Goal: Task Accomplishment & Management: Manage account settings

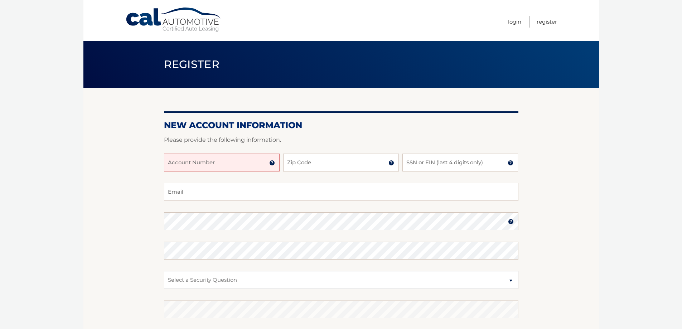
click at [179, 165] on input "Account Number" at bounding box center [222, 163] width 116 height 18
type input "44455817866"
click at [334, 155] on input "Zip Code" at bounding box center [341, 163] width 116 height 18
type input "10538"
click at [432, 167] on input "SSN or EIN (last 4 digits only)" at bounding box center [460, 163] width 116 height 18
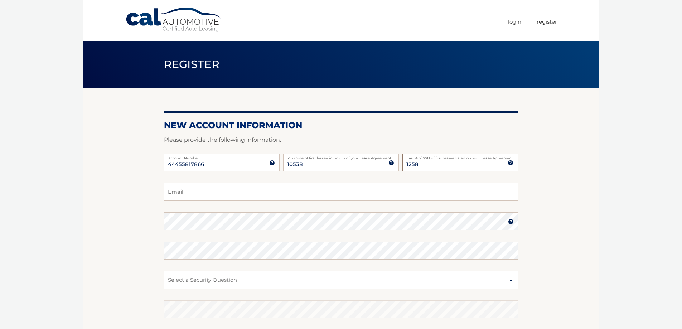
type input "1258"
click at [181, 195] on input "Email" at bounding box center [341, 192] width 354 height 18
type input "rawlebyer@yahoo.com"
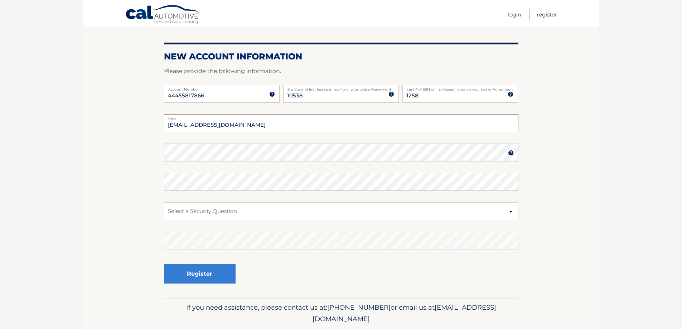
scroll to position [72, 0]
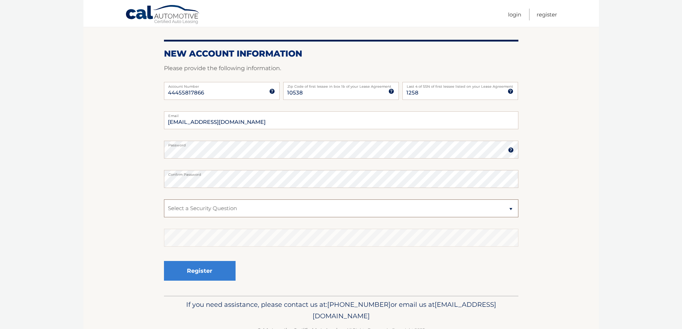
click at [510, 209] on select "Select a Security Question What was the name of your elementary school? What is…" at bounding box center [341, 208] width 354 height 18
select select "1"
click at [164, 199] on select "Select a Security Question What was the name of your elementary school? What is…" at bounding box center [341, 208] width 354 height 18
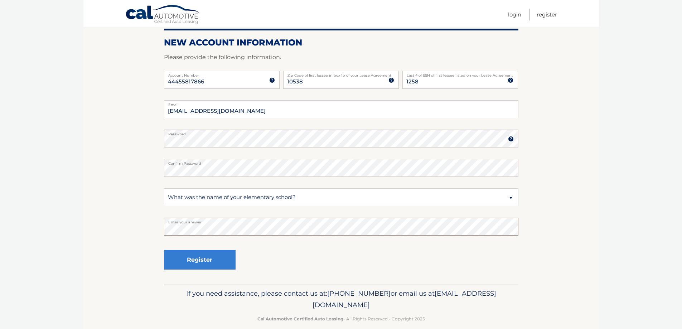
scroll to position [93, 0]
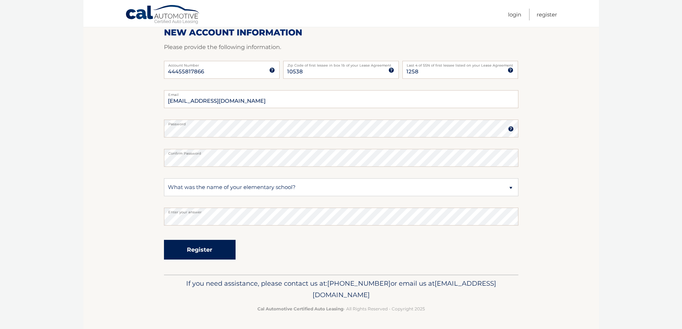
click at [197, 248] on button "Register" at bounding box center [200, 250] width 72 height 20
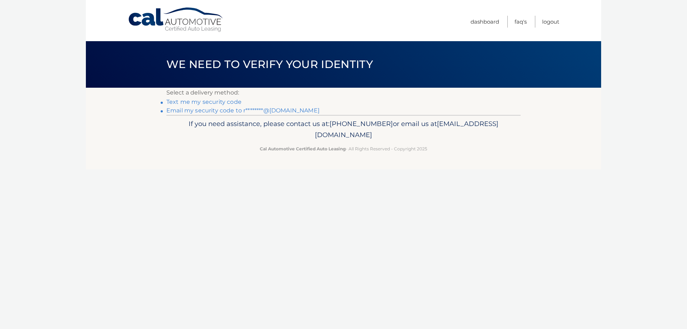
click at [194, 99] on link "Text me my security code" at bounding box center [203, 101] width 75 height 7
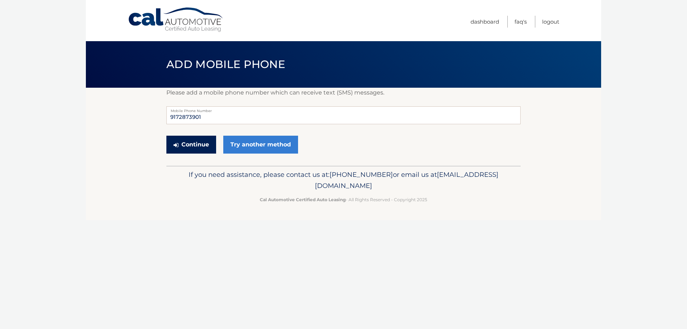
click at [191, 142] on button "Continue" at bounding box center [191, 145] width 50 height 18
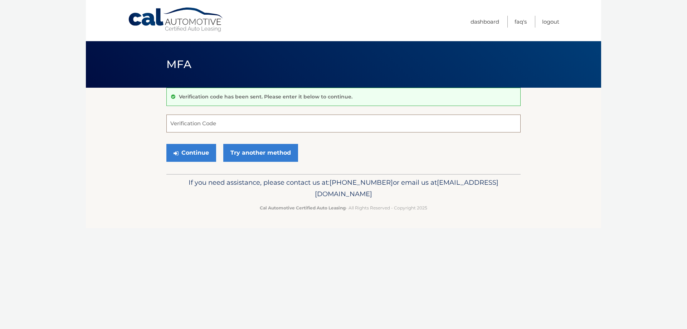
click at [189, 124] on input "Verification Code" at bounding box center [343, 124] width 354 height 18
type input "969294"
click at [192, 156] on button "Continue" at bounding box center [191, 153] width 50 height 18
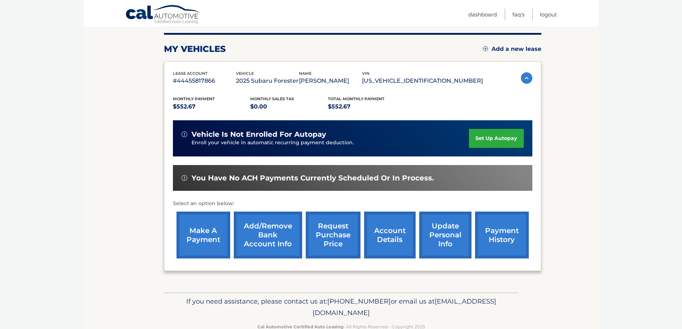
scroll to position [105, 0]
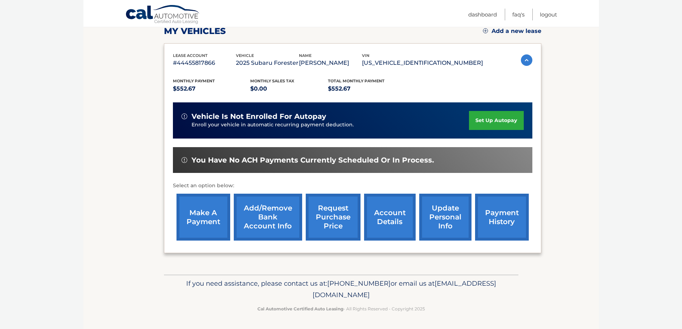
click at [448, 218] on link "update personal info" at bounding box center [445, 217] width 52 height 47
click at [547, 14] on link "Logout" at bounding box center [548, 15] width 17 height 12
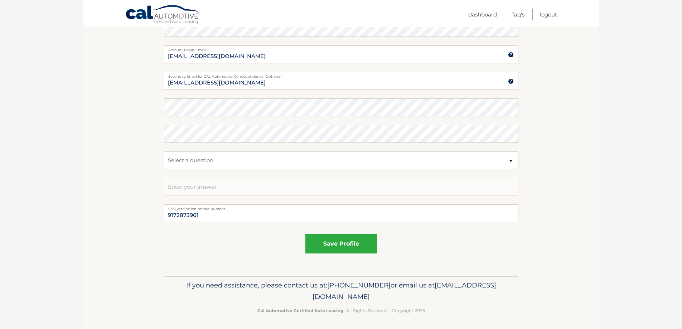
scroll to position [365, 0]
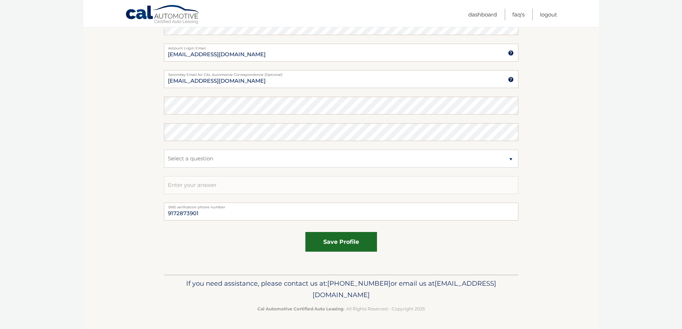
click at [355, 242] on button "save profile" at bounding box center [341, 242] width 72 height 20
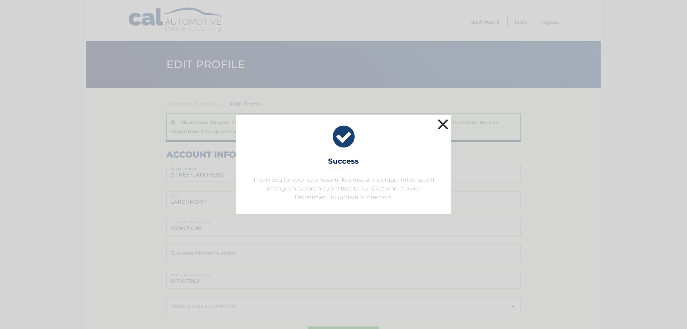
click at [443, 122] on button "×" at bounding box center [443, 124] width 14 height 14
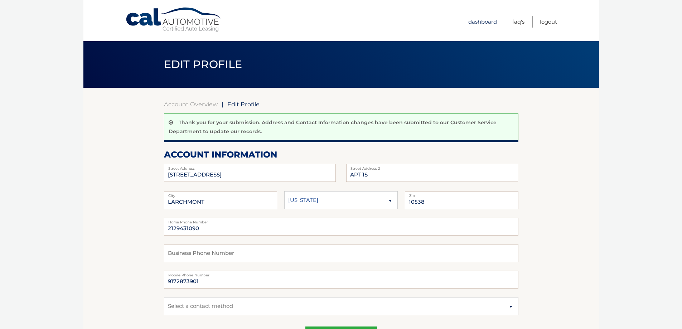
click at [482, 18] on link "Dashboard" at bounding box center [482, 22] width 29 height 12
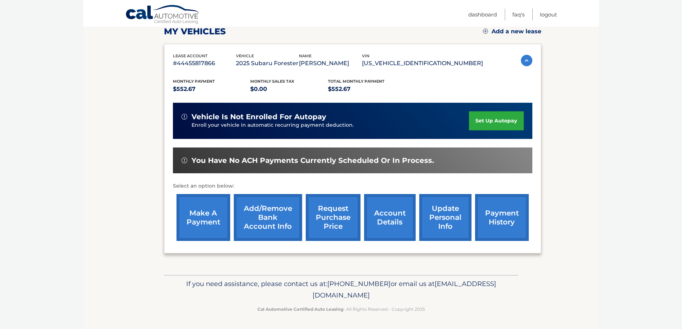
scroll to position [105, 0]
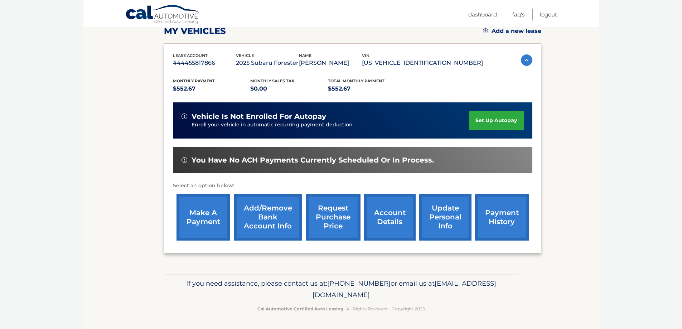
click at [392, 220] on link "account details" at bounding box center [390, 217] width 52 height 47
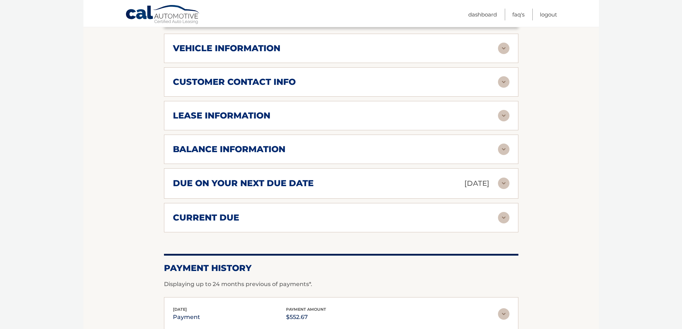
scroll to position [345, 0]
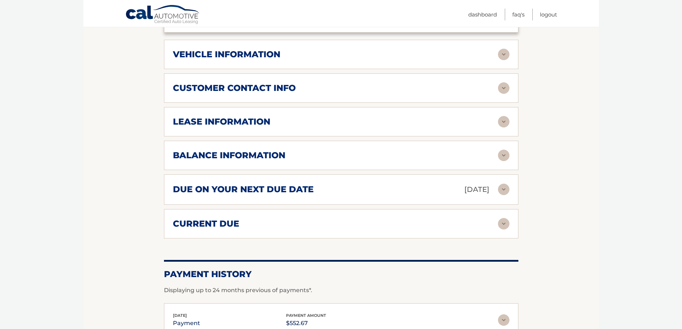
click at [502, 116] on img at bounding box center [503, 121] width 11 height 11
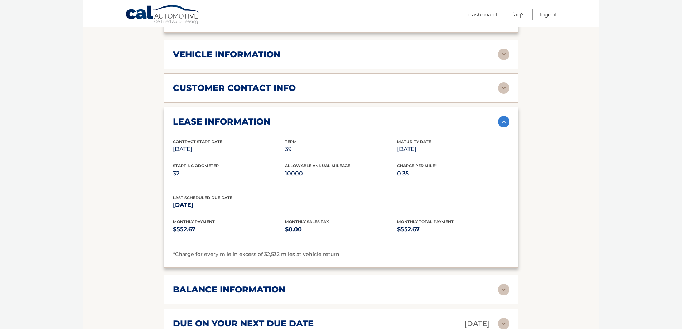
click at [503, 82] on img at bounding box center [503, 87] width 11 height 11
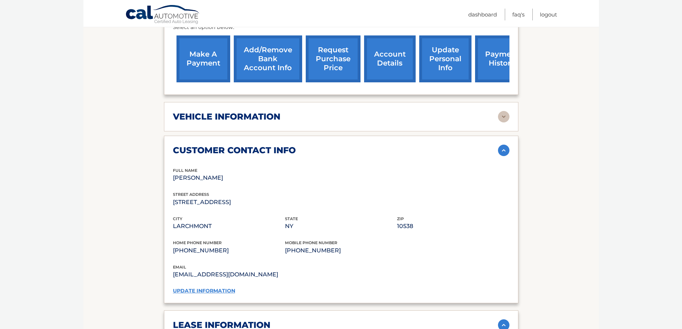
scroll to position [273, 0]
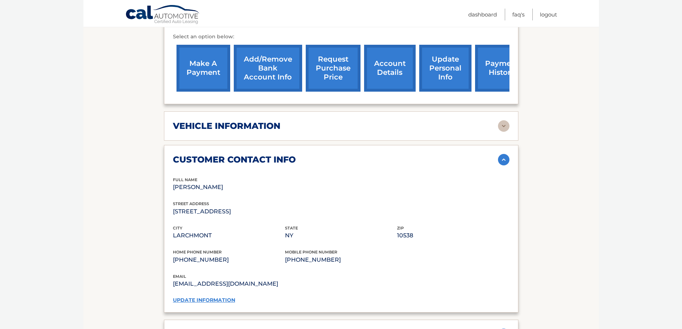
click at [503, 120] on img at bounding box center [503, 125] width 11 height 11
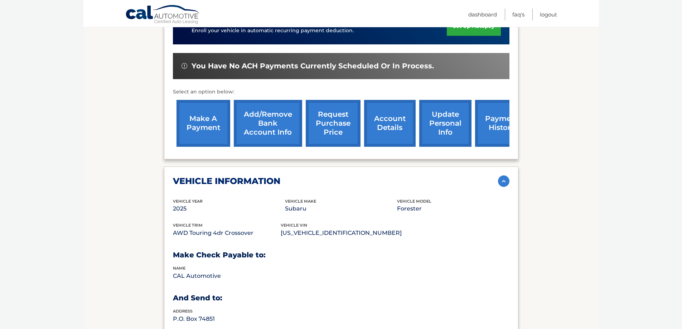
scroll to position [166, 0]
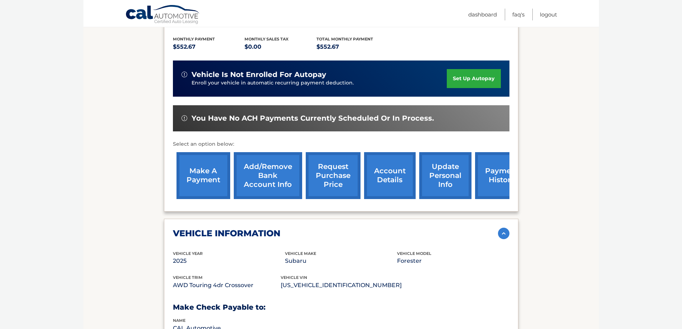
click at [336, 169] on link "request purchase price" at bounding box center [333, 175] width 55 height 47
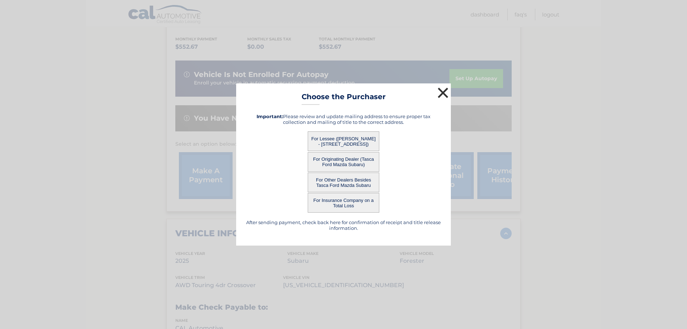
click at [441, 91] on button "×" at bounding box center [443, 93] width 14 height 14
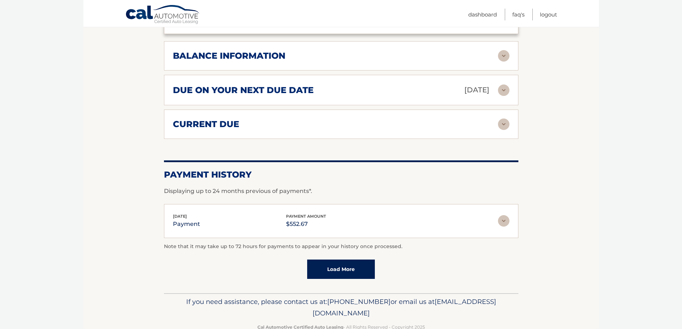
scroll to position [900, 0]
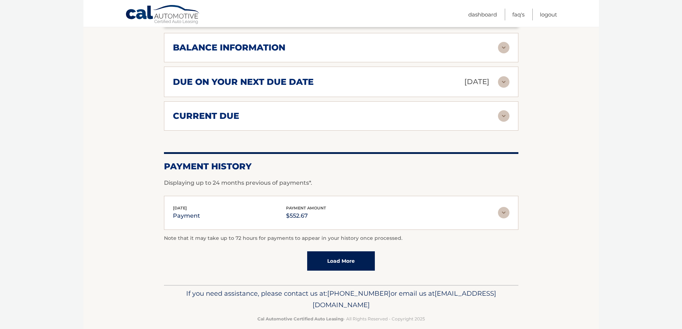
click at [342, 251] on link "Load More" at bounding box center [341, 260] width 68 height 19
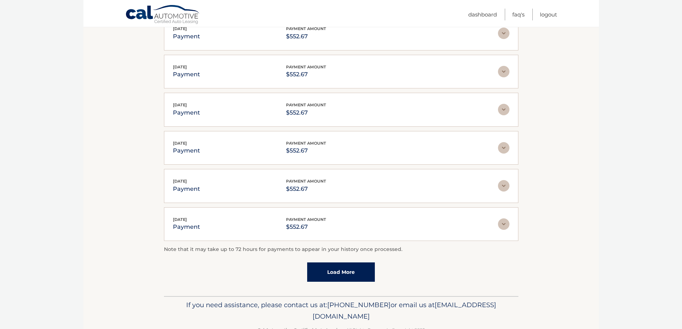
scroll to position [1091, 0]
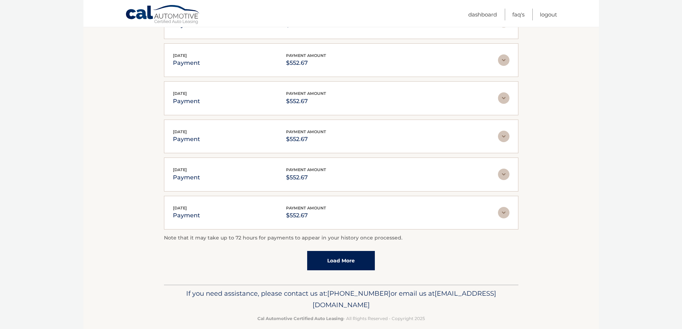
click at [345, 251] on link "Load More" at bounding box center [341, 260] width 68 height 19
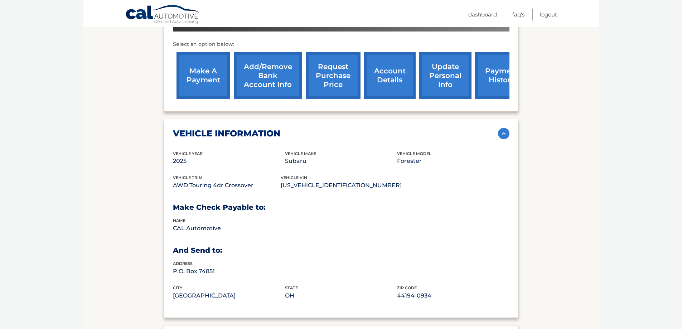
scroll to position [253, 0]
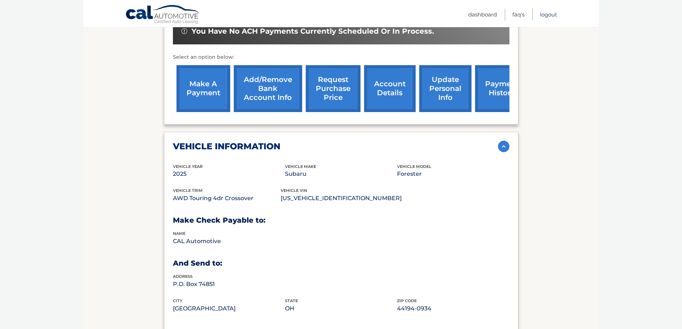
click at [548, 12] on link "Logout" at bounding box center [548, 15] width 17 height 12
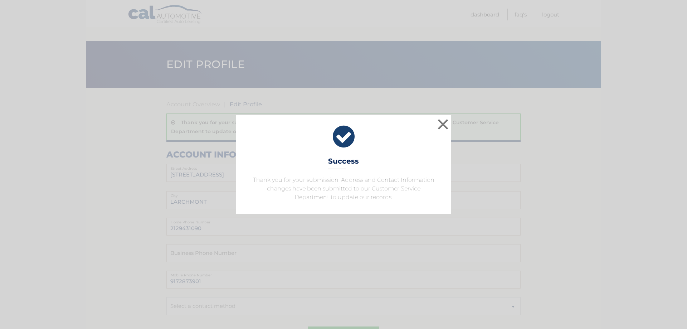
scroll to position [365, 0]
